Goal: Transaction & Acquisition: Book appointment/travel/reservation

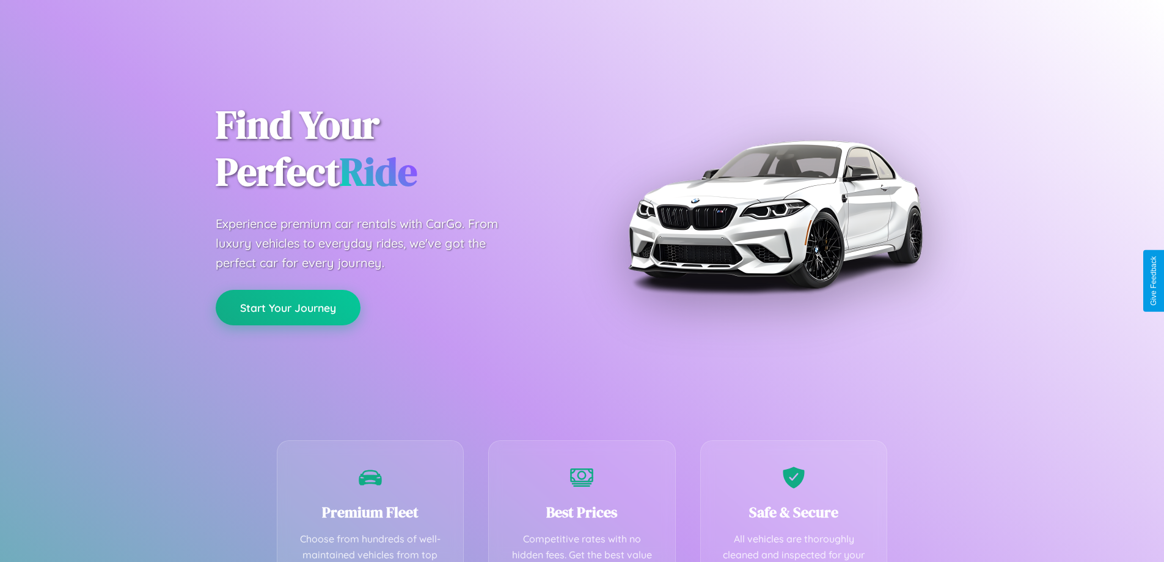
click at [288, 307] on button "Start Your Journey" at bounding box center [288, 307] width 145 height 35
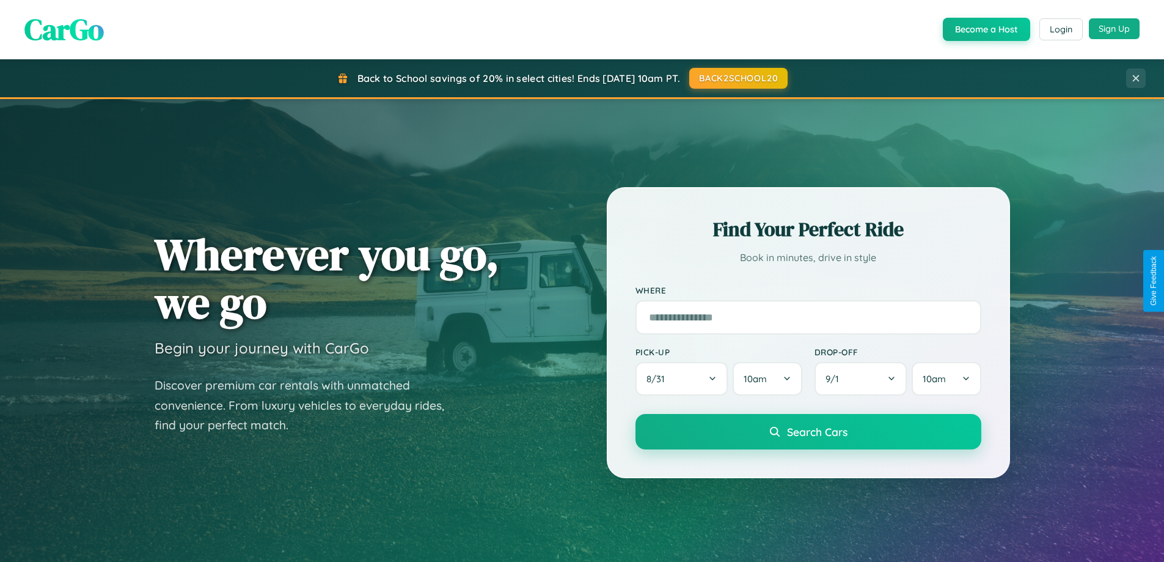
click at [1114, 29] on button "Sign Up" at bounding box center [1114, 28] width 51 height 21
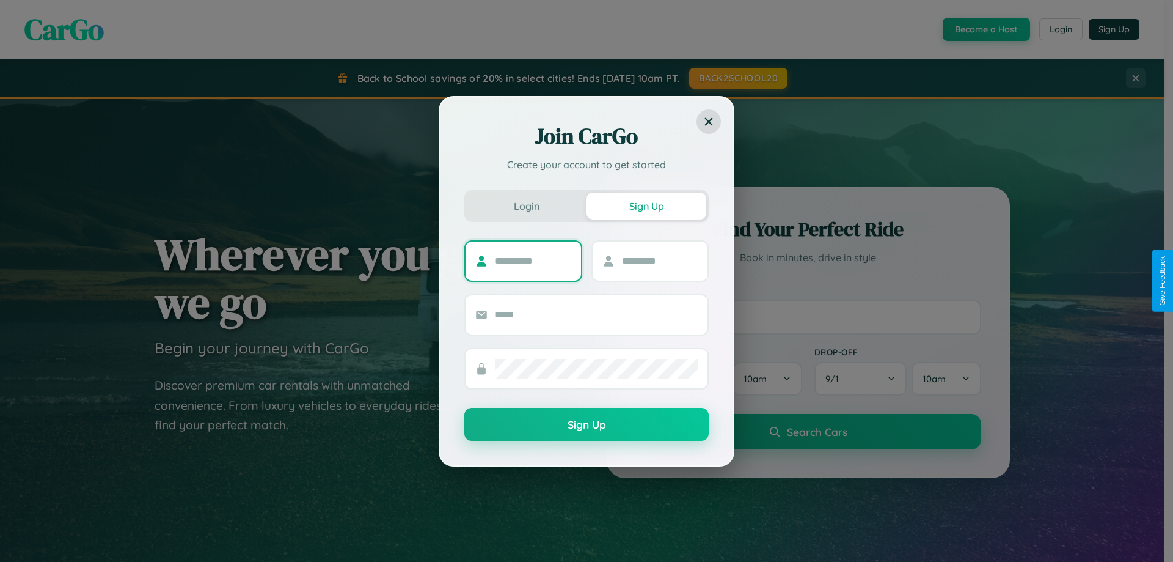
click at [533, 260] on input "text" at bounding box center [533, 261] width 76 height 20
type input "*****"
click at [659, 260] on input "text" at bounding box center [660, 261] width 76 height 20
type input "*****"
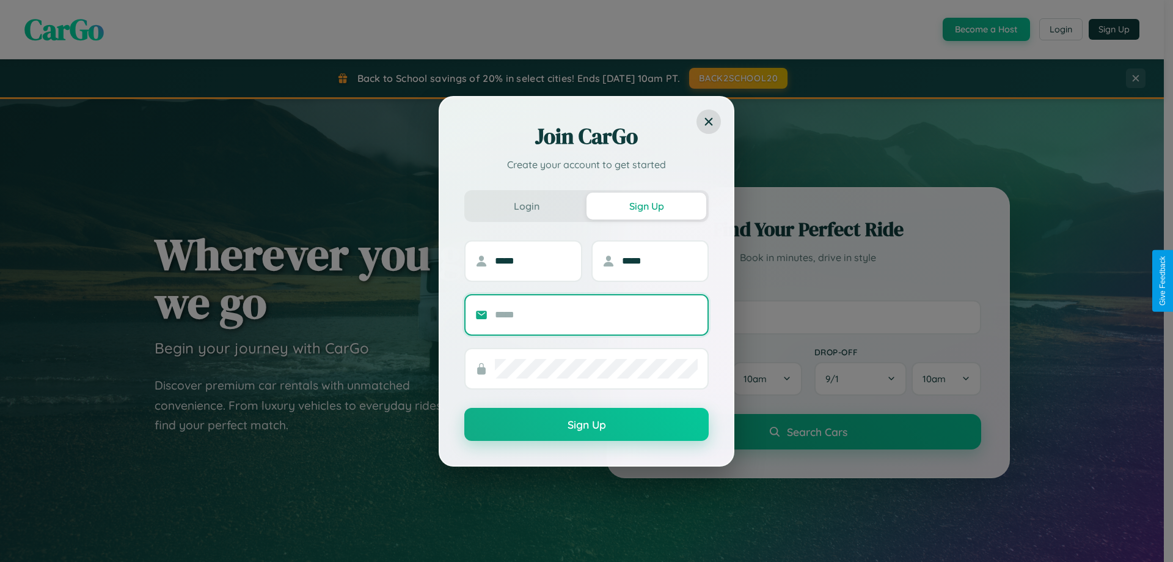
click at [596, 314] on input "text" at bounding box center [596, 315] width 203 height 20
type input "**********"
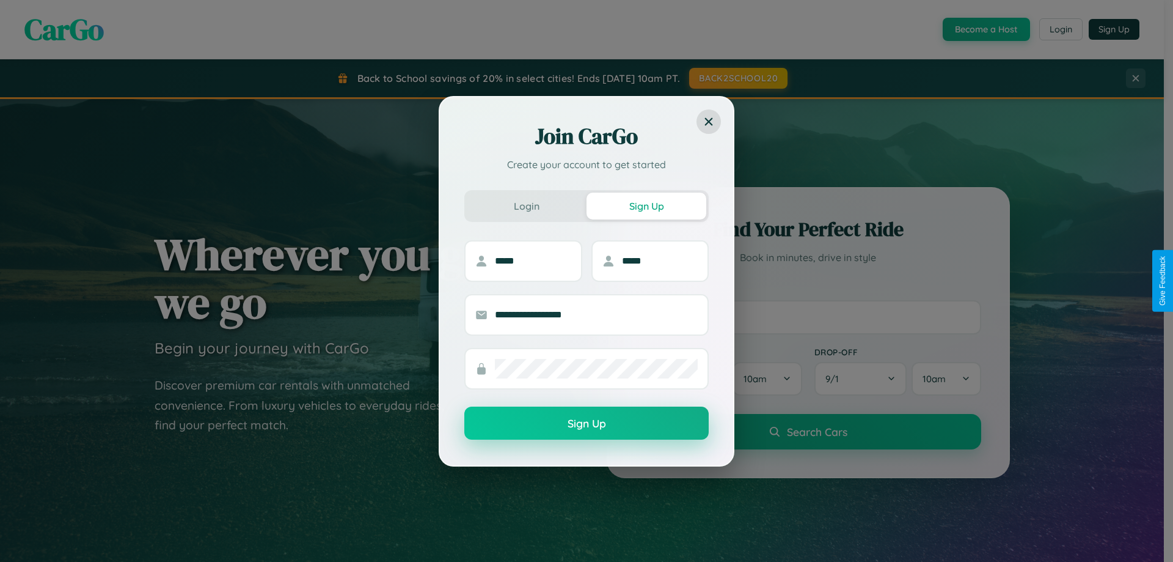
click at [587, 423] on button "Sign Up" at bounding box center [586, 422] width 244 height 33
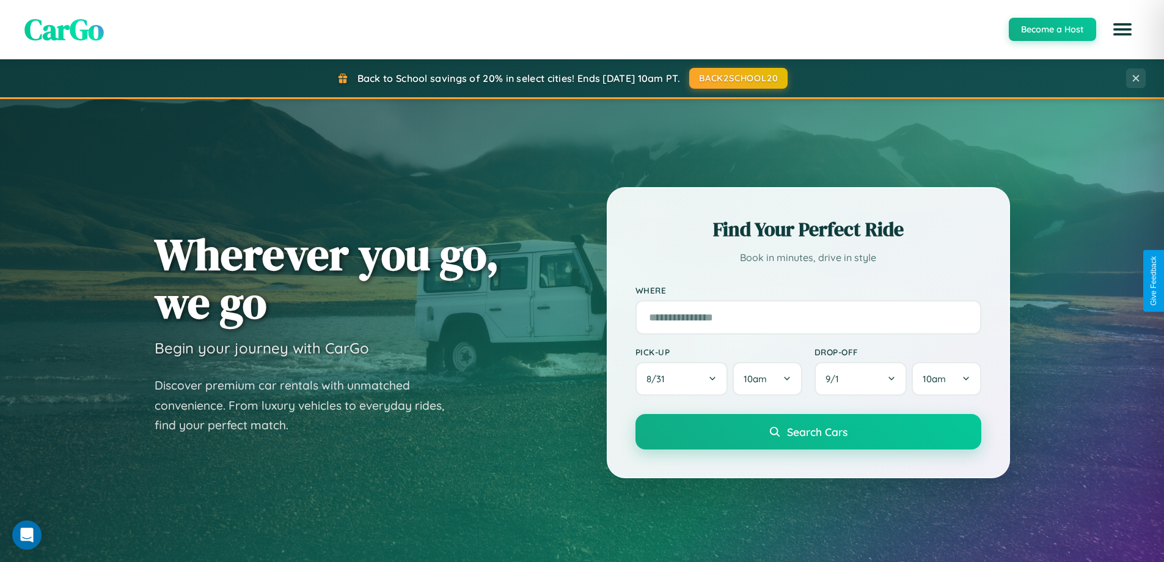
scroll to position [841, 0]
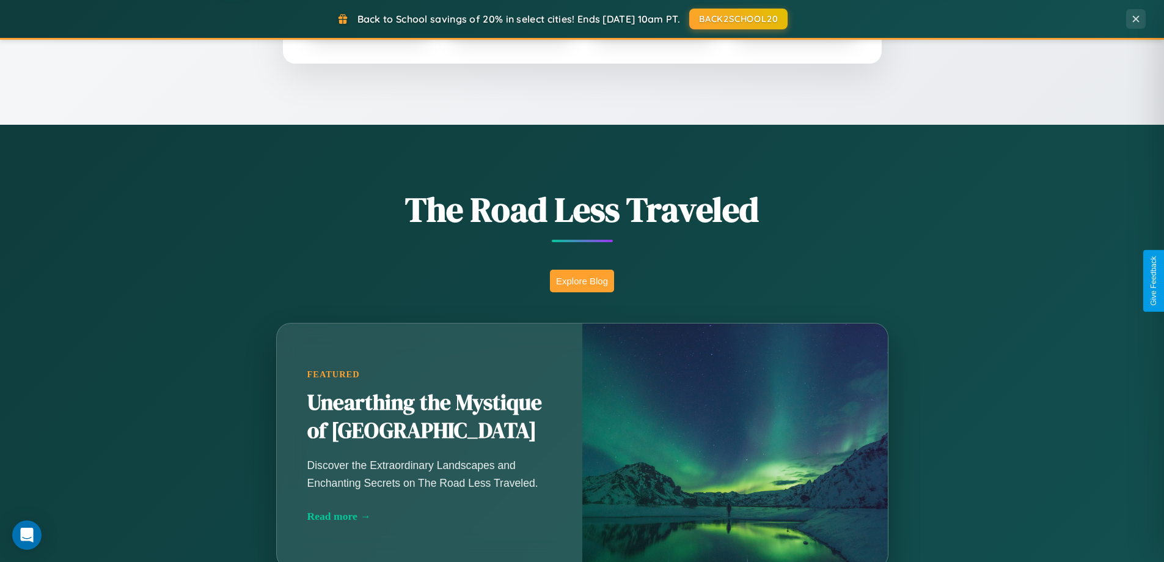
click at [582, 280] on button "Explore Blog" at bounding box center [582, 280] width 64 height 23
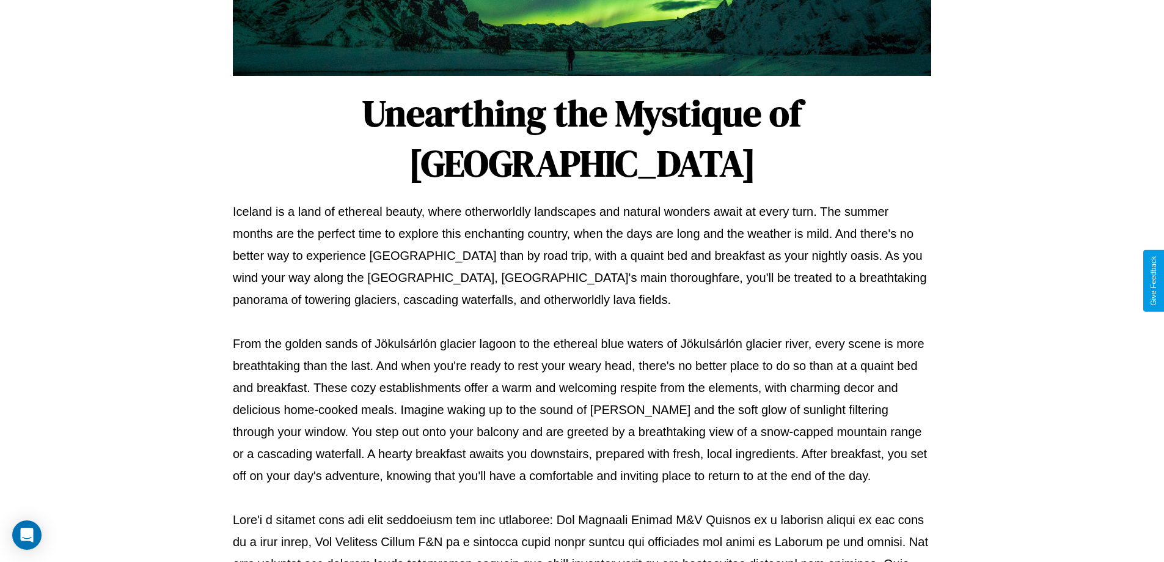
scroll to position [395, 0]
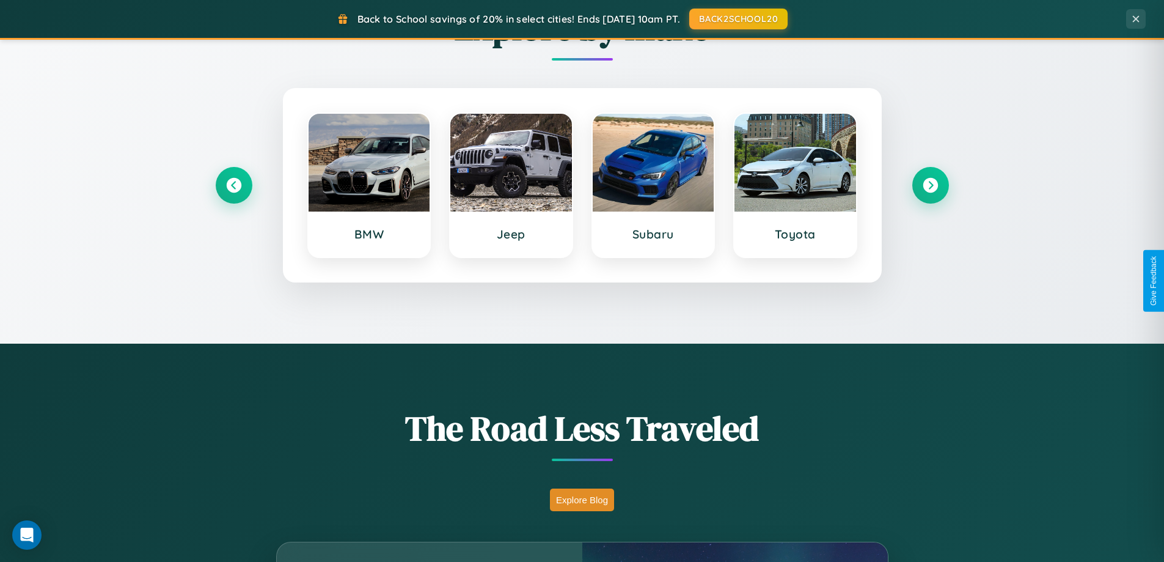
scroll to position [527, 0]
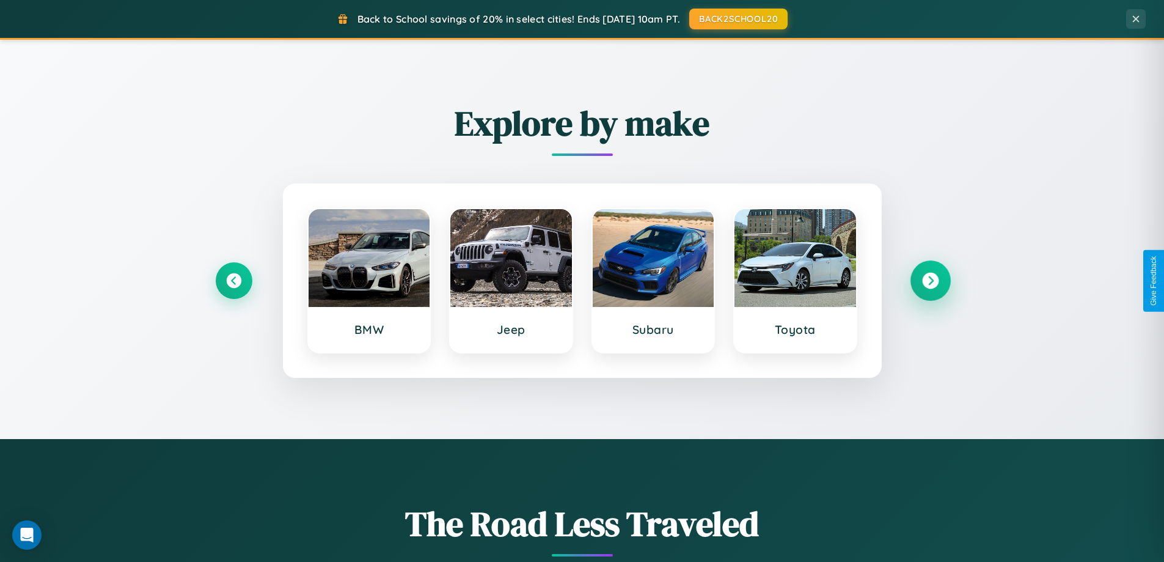
click at [930, 280] on icon at bounding box center [930, 281] width 16 height 16
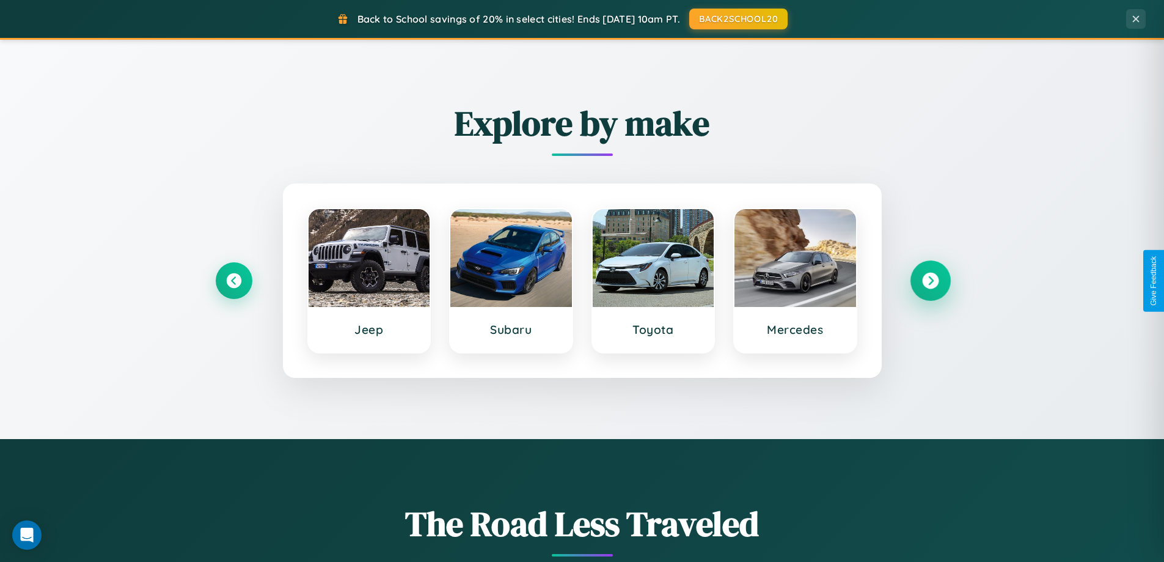
click at [930, 280] on icon at bounding box center [930, 281] width 16 height 16
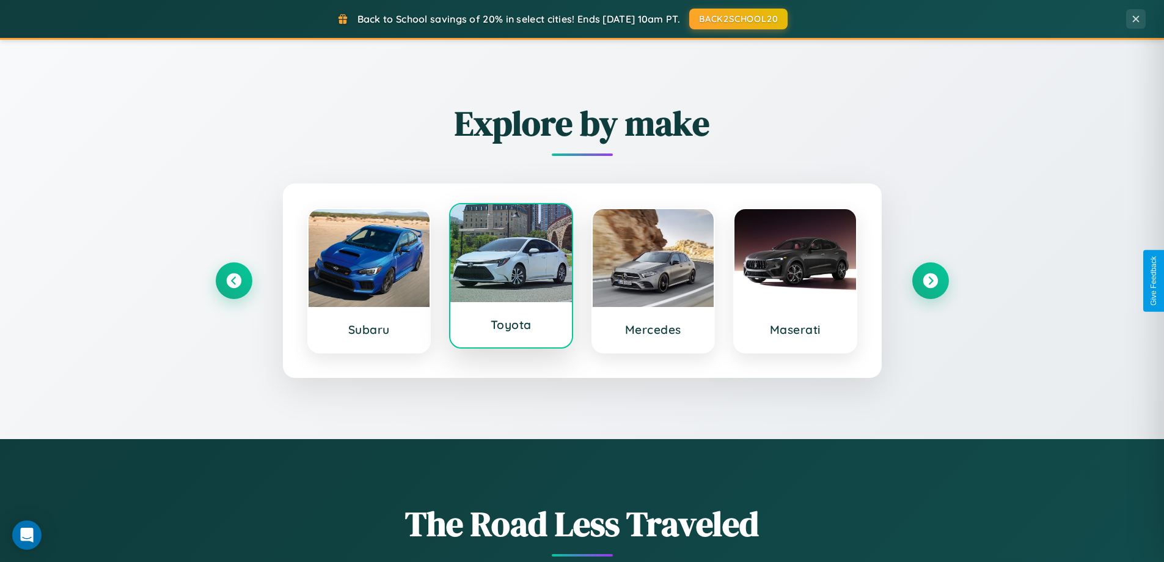
click at [511, 280] on div at bounding box center [511, 253] width 122 height 98
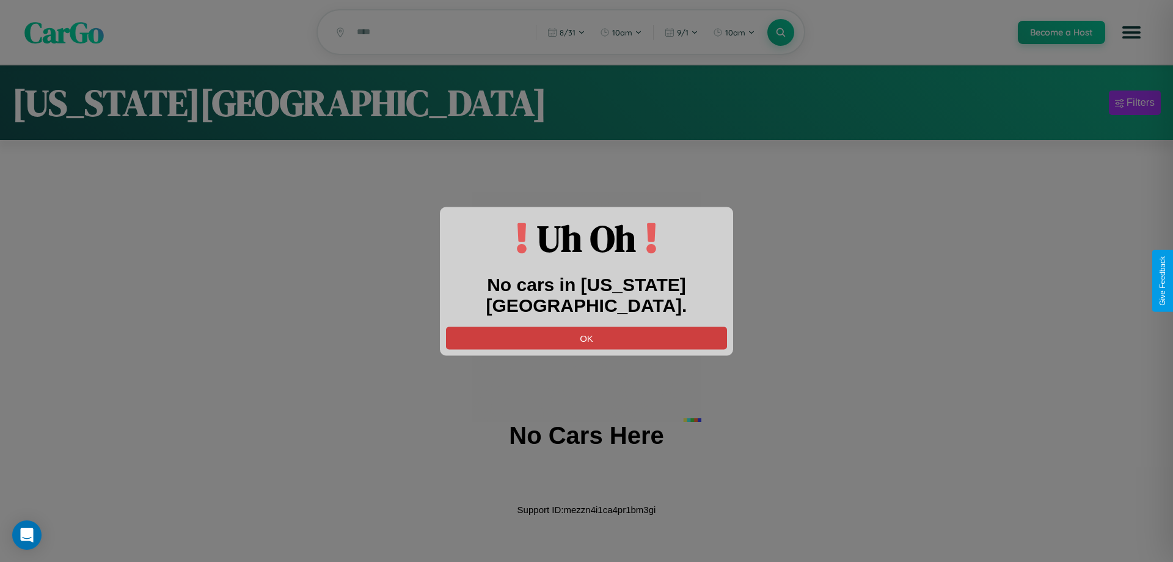
click at [587, 326] on button "OK" at bounding box center [586, 337] width 281 height 23
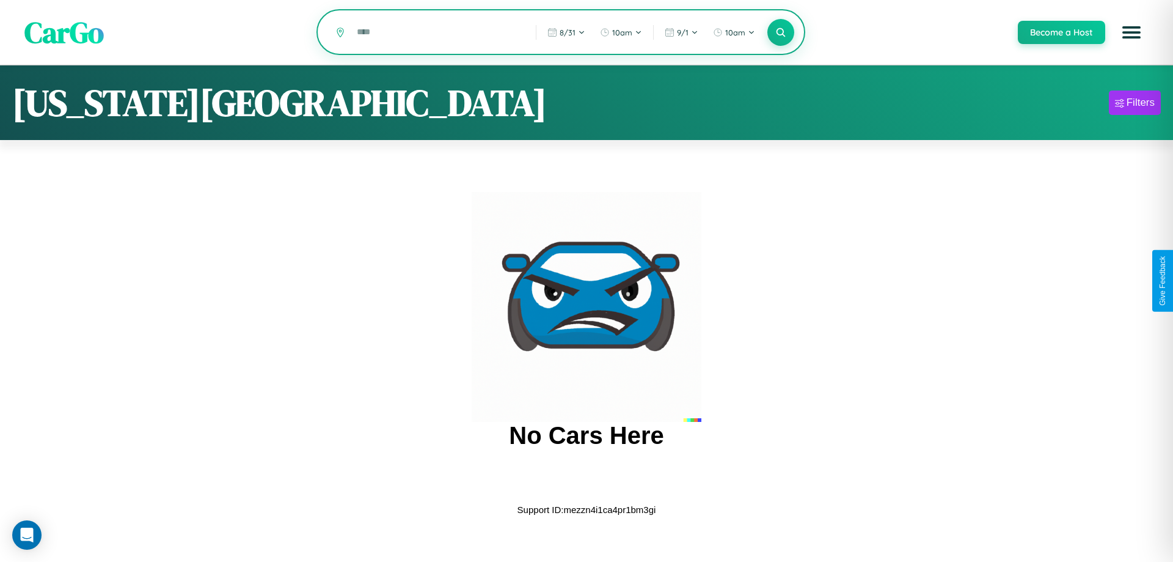
click at [438, 33] on input "text" at bounding box center [437, 31] width 173 height 21
click at [780, 33] on icon at bounding box center [781, 32] width 12 height 12
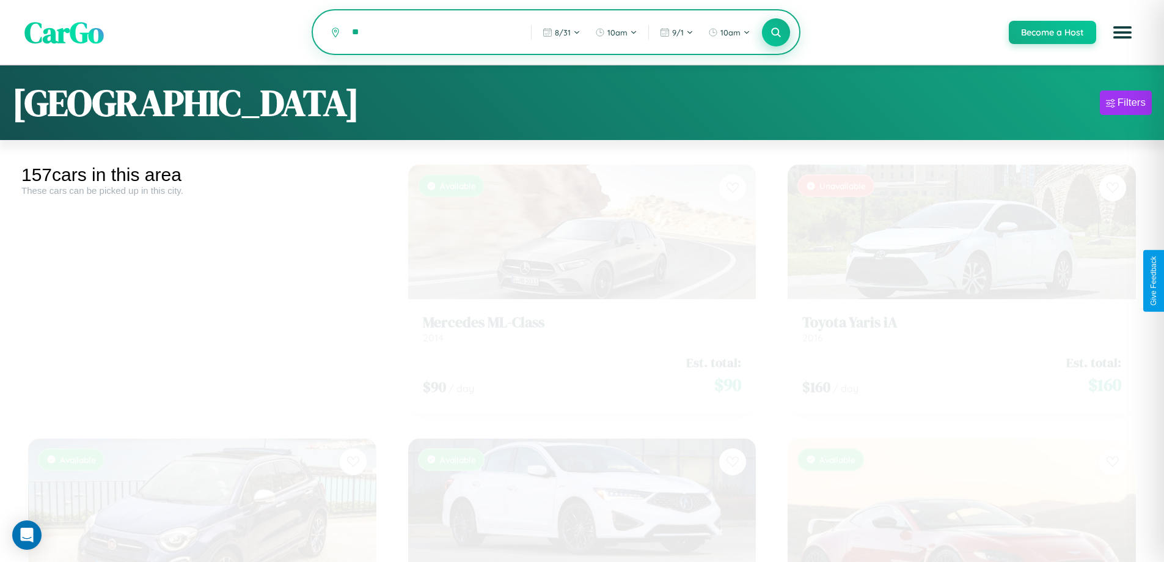
type input "*"
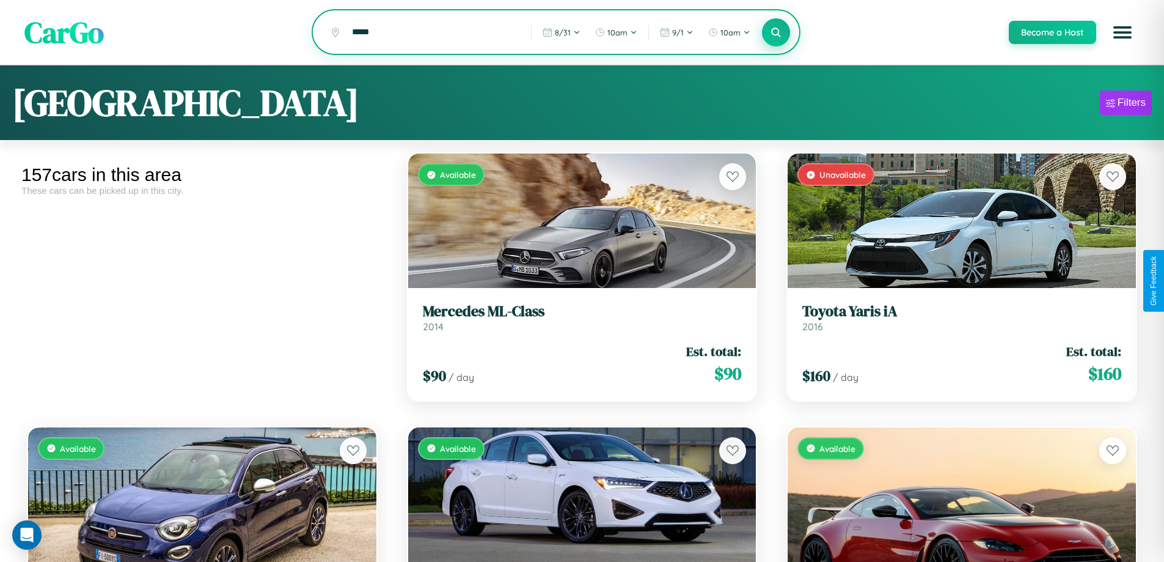
click at [775, 33] on icon at bounding box center [777, 32] width 12 height 12
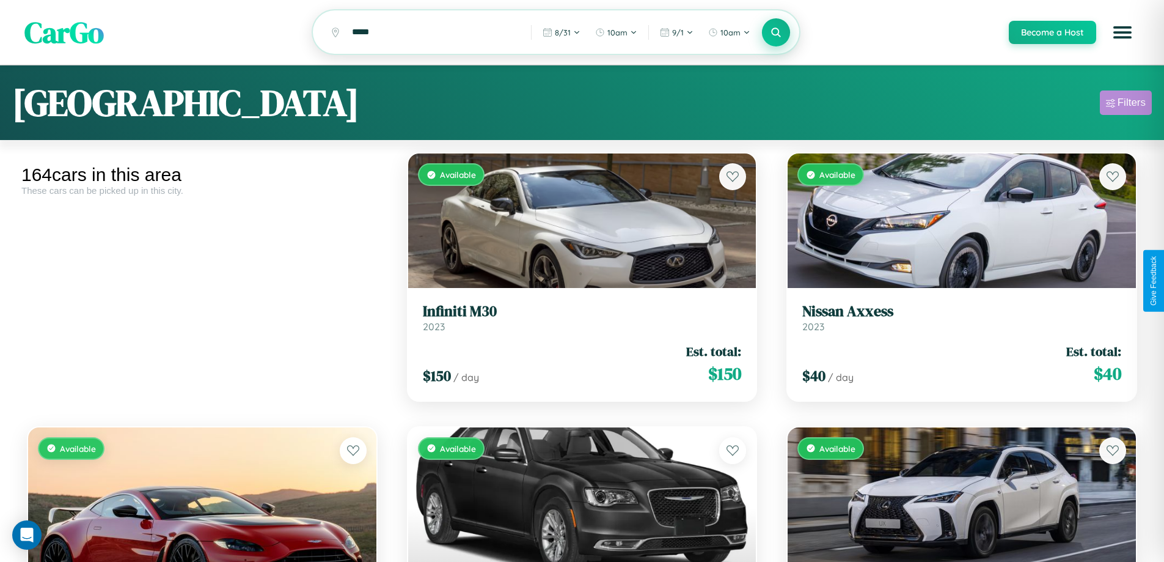
click at [1126, 104] on div "Filters" at bounding box center [1132, 103] width 28 height 12
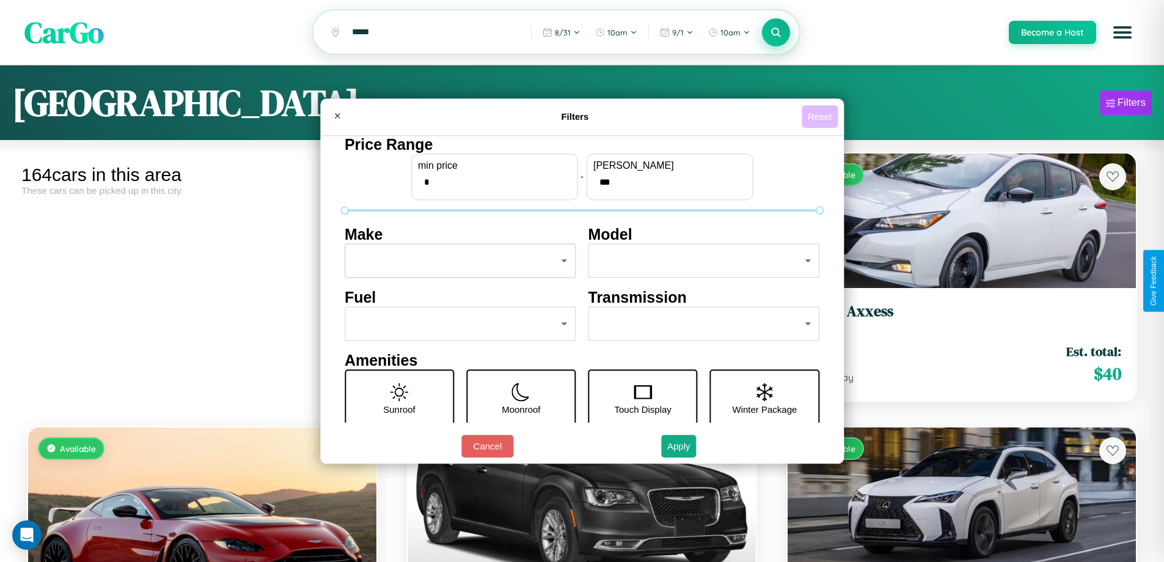
click at [821, 116] on button "Reset" at bounding box center [820, 116] width 36 height 23
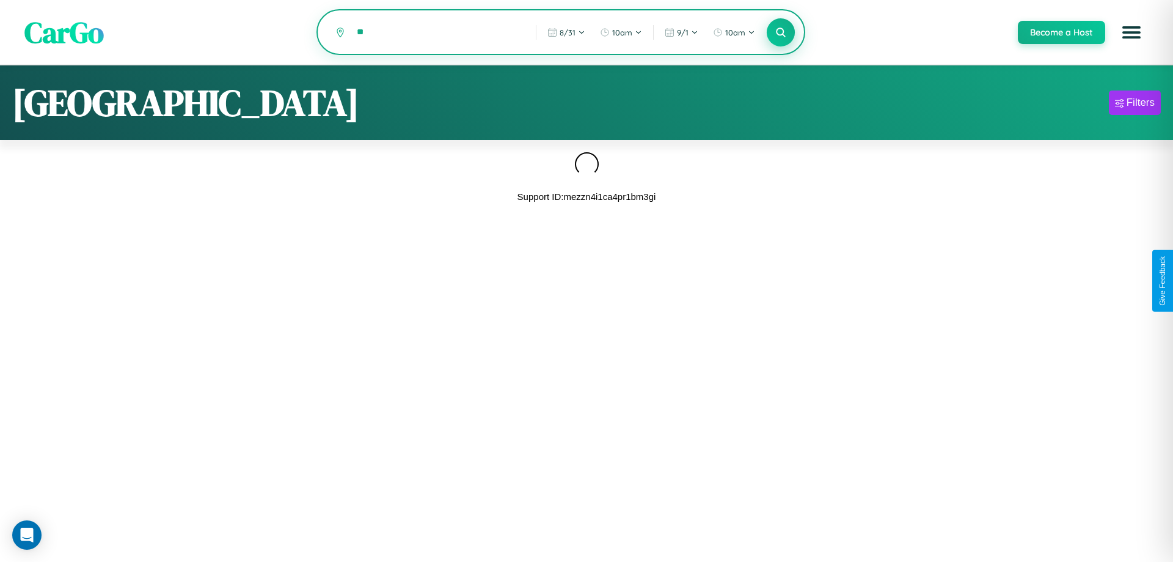
type input "*"
type input "*****"
click at [780, 32] on icon at bounding box center [781, 32] width 12 height 12
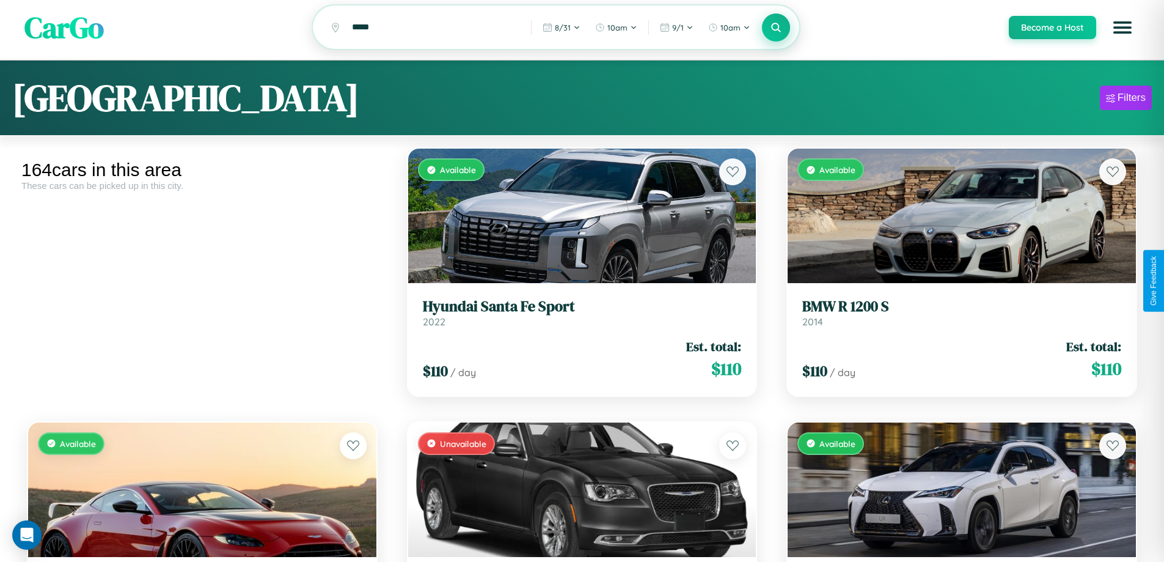
scroll to position [7287, 0]
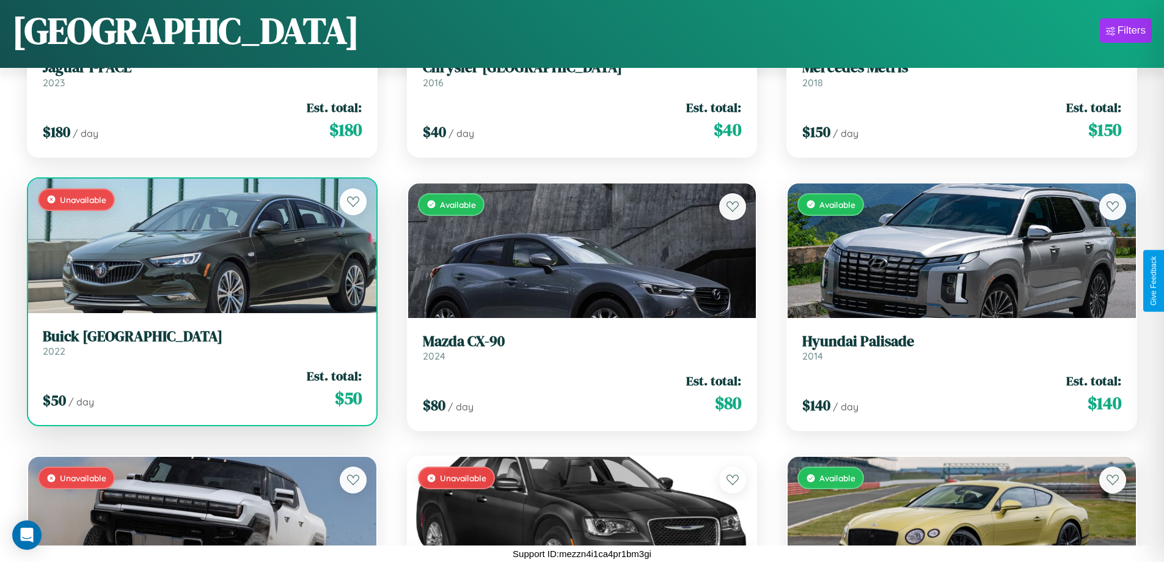
click at [200, 245] on div "Unavailable" at bounding box center [202, 245] width 348 height 134
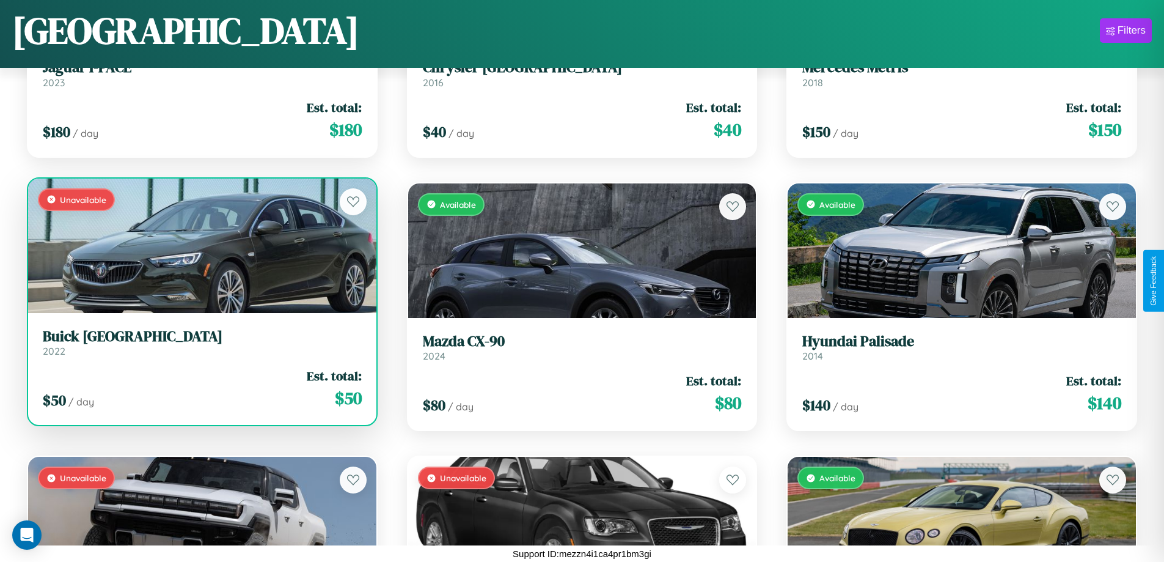
click at [200, 245] on div "Unavailable" at bounding box center [202, 245] width 348 height 134
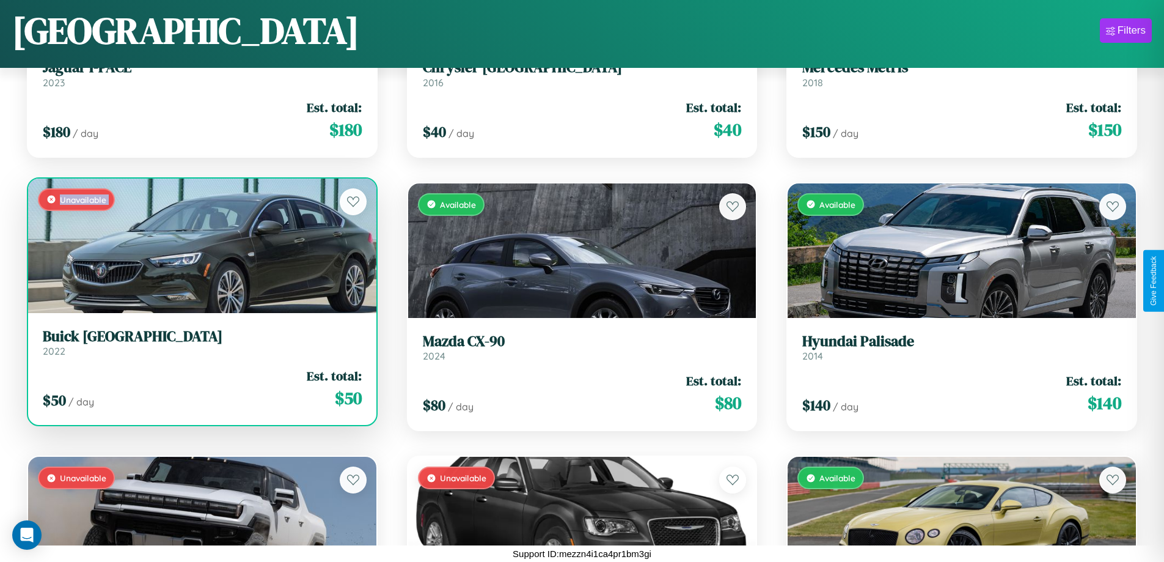
click at [200, 245] on div "Unavailable" at bounding box center [202, 245] width 348 height 134
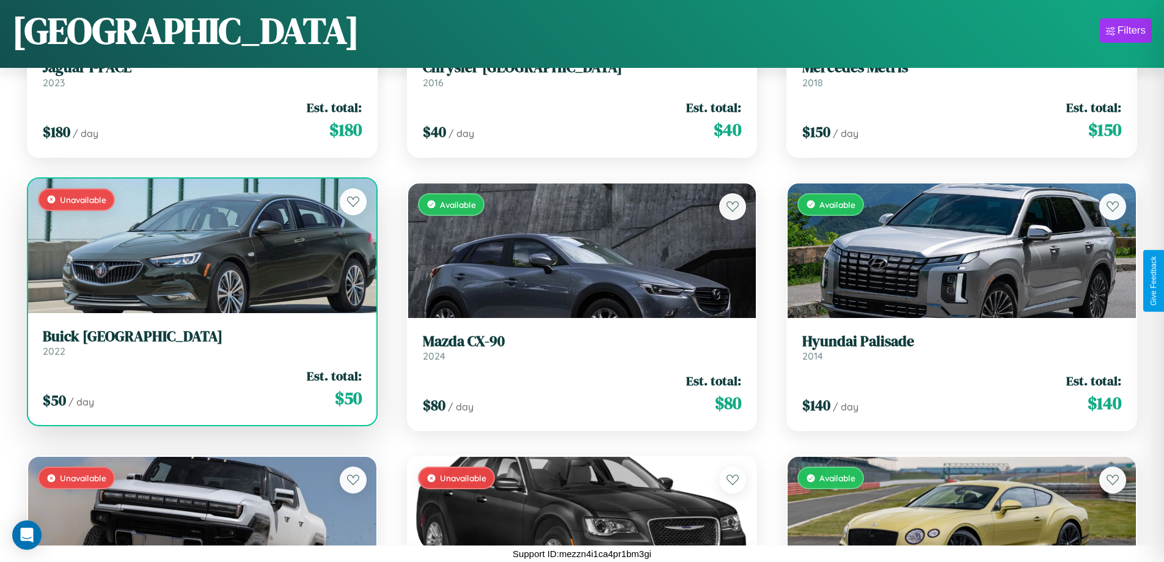
click at [200, 245] on div "Unavailable" at bounding box center [202, 245] width 348 height 134
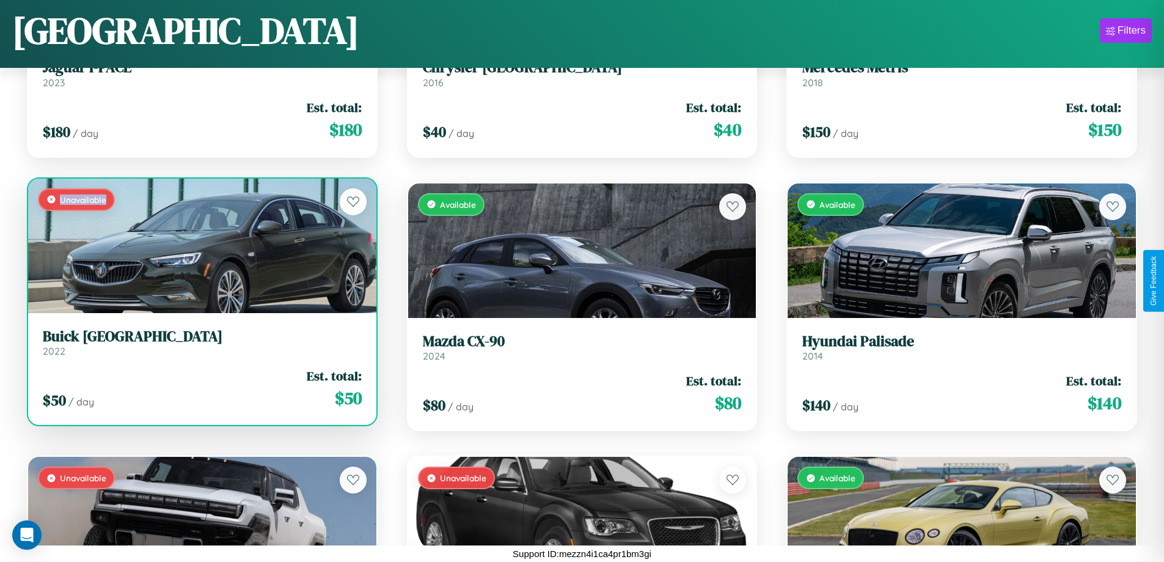
click at [200, 245] on div "Unavailable" at bounding box center [202, 245] width 348 height 134
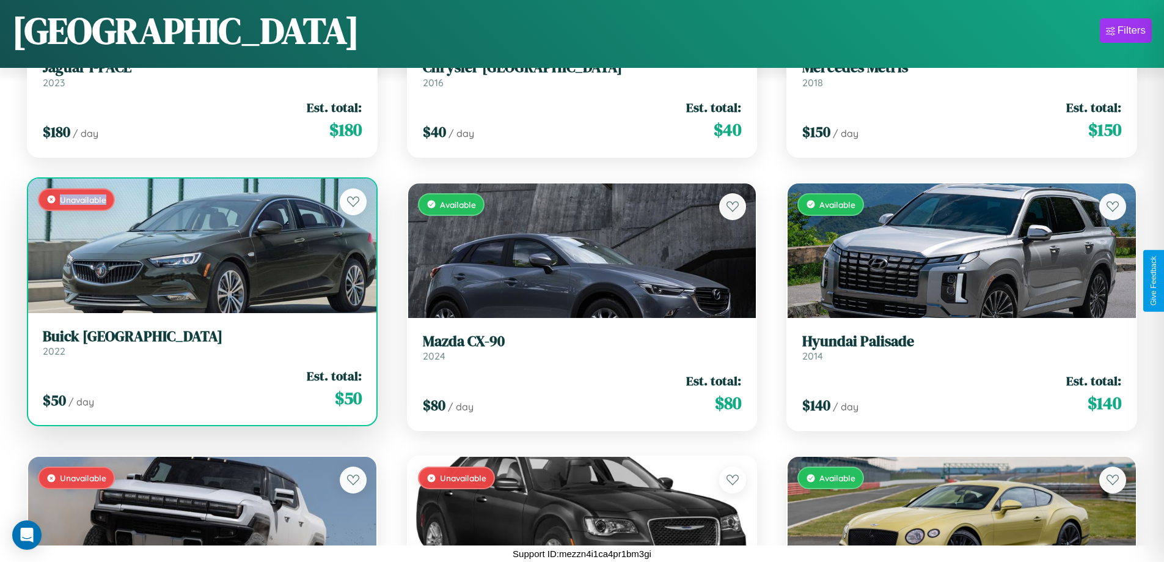
click at [200, 342] on h3 "Buick Park Avenue" at bounding box center [202, 337] width 319 height 18
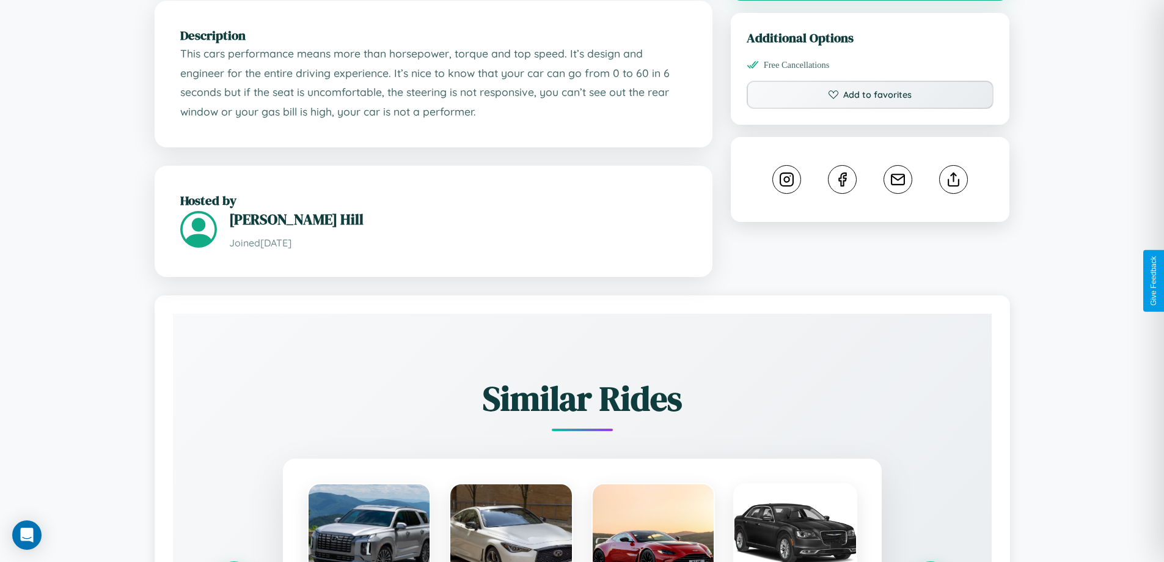
scroll to position [773, 0]
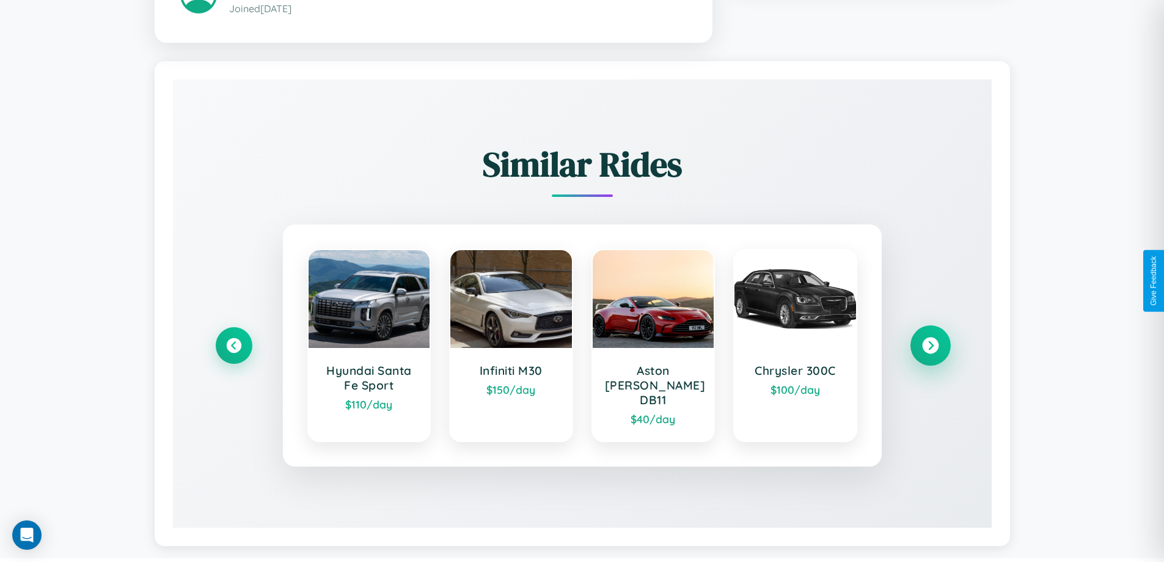
click at [930, 340] on icon at bounding box center [930, 345] width 16 height 16
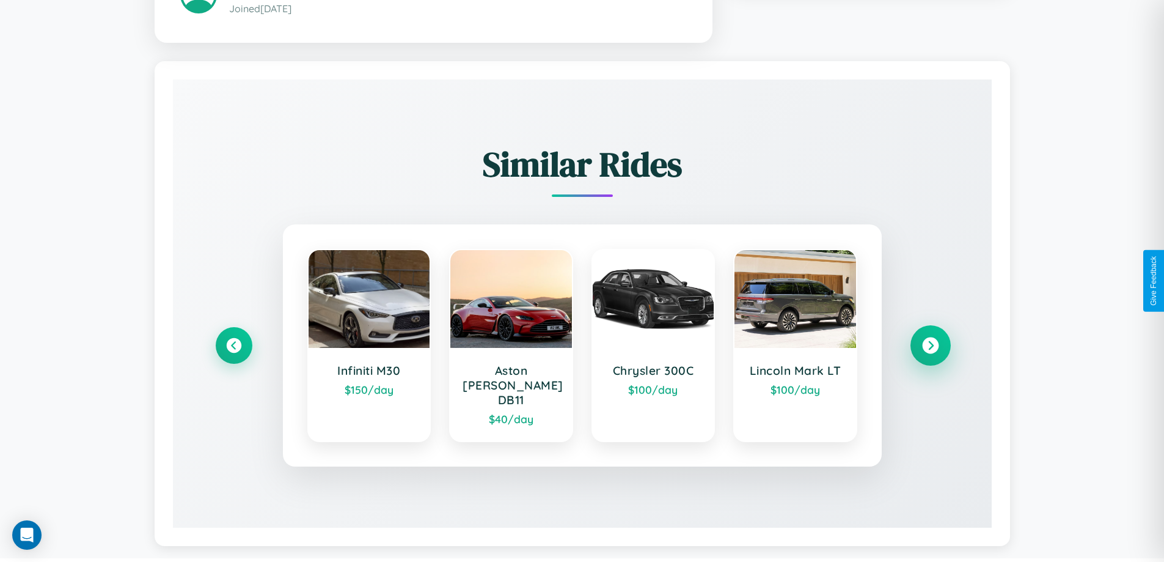
click at [930, 340] on icon at bounding box center [930, 345] width 16 height 16
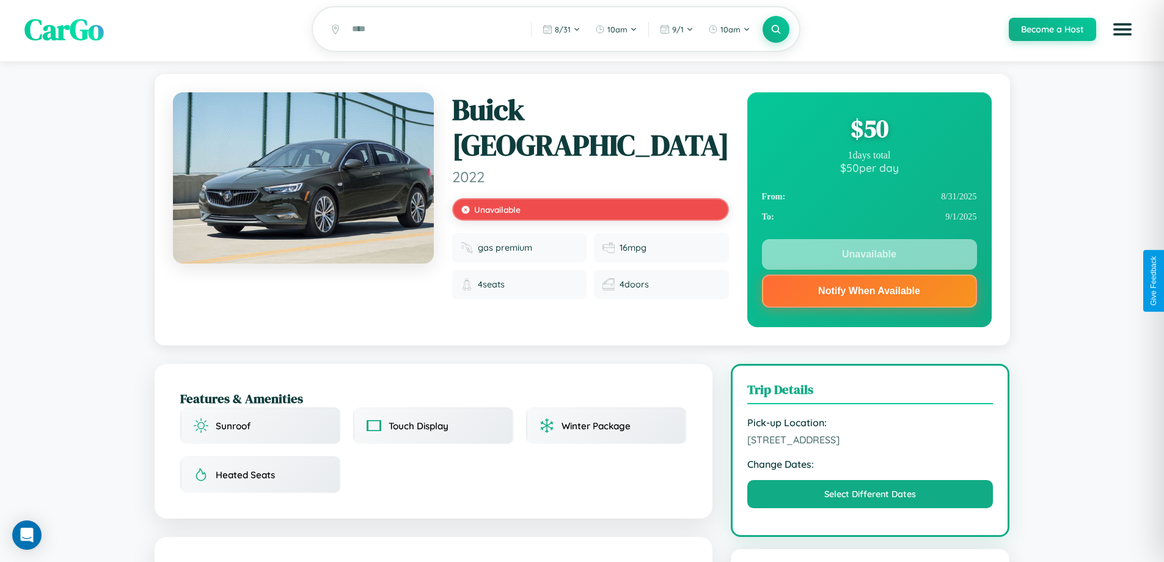
scroll to position [0, 0]
